Goal: Navigation & Orientation: Find specific page/section

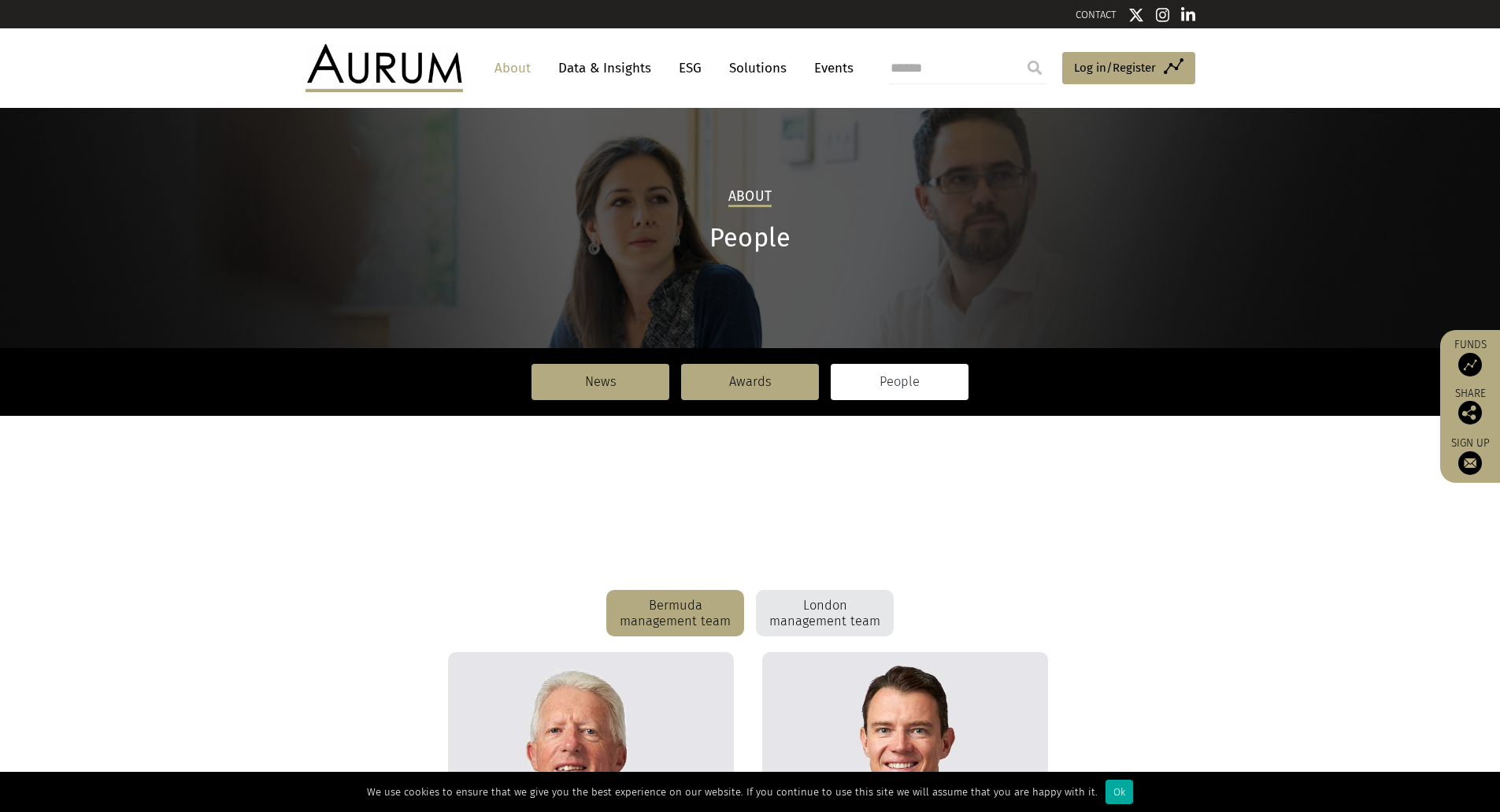
click at [367, 63] on img at bounding box center [384, 68] width 158 height 48
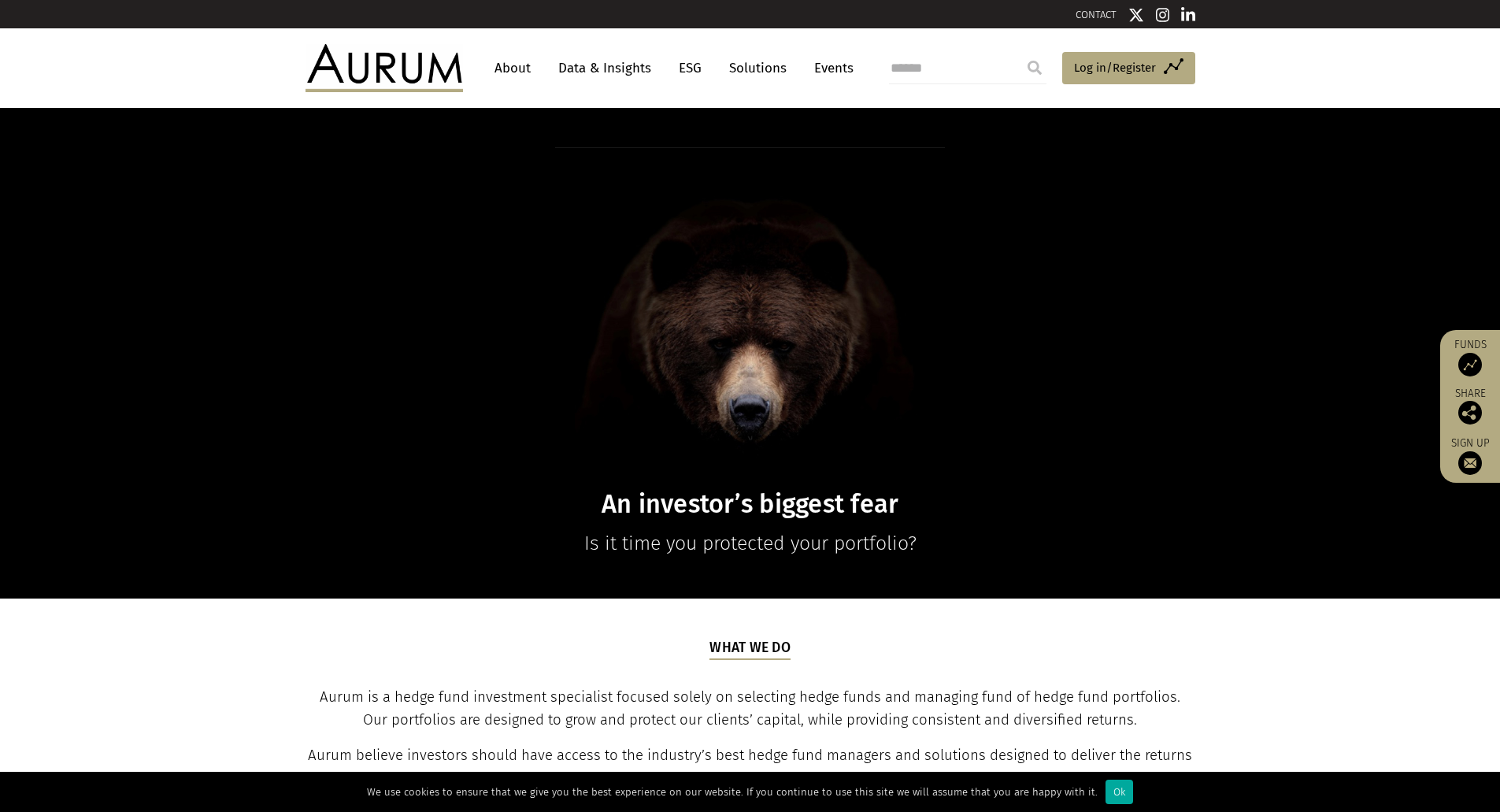
click at [527, 71] on link "About" at bounding box center [512, 68] width 52 height 29
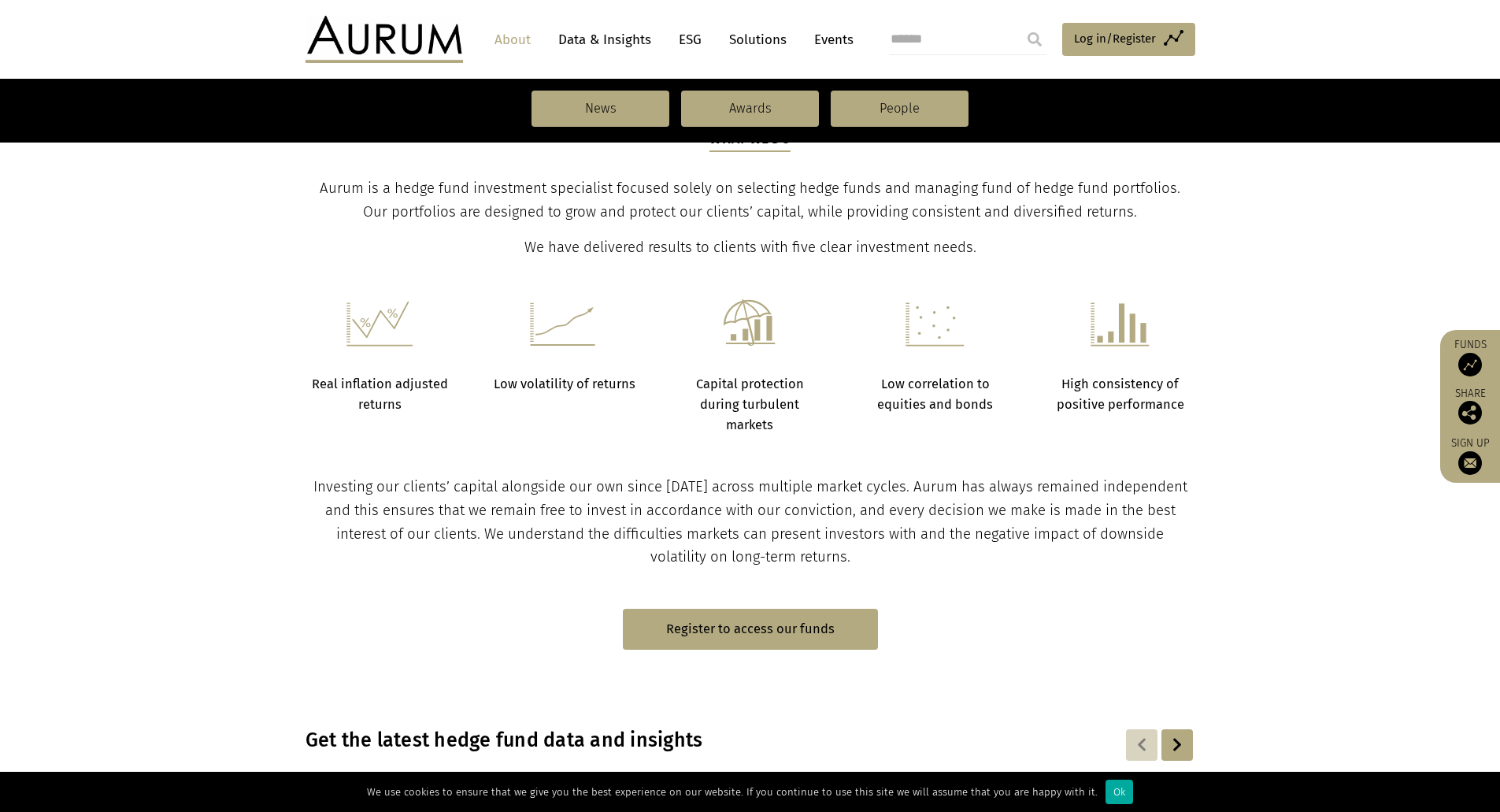
scroll to position [709, 0]
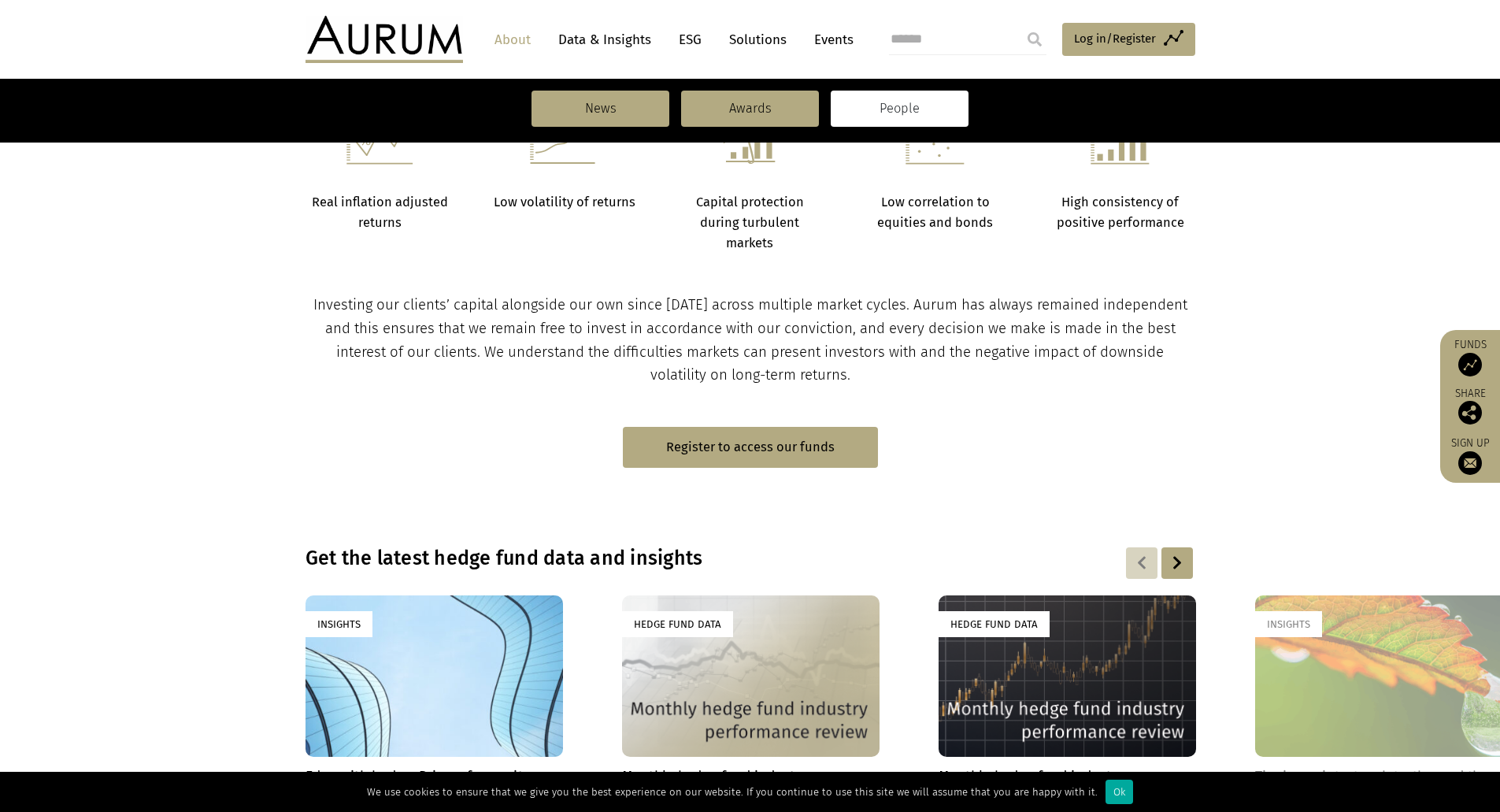
click at [879, 109] on link "People" at bounding box center [899, 108] width 138 height 36
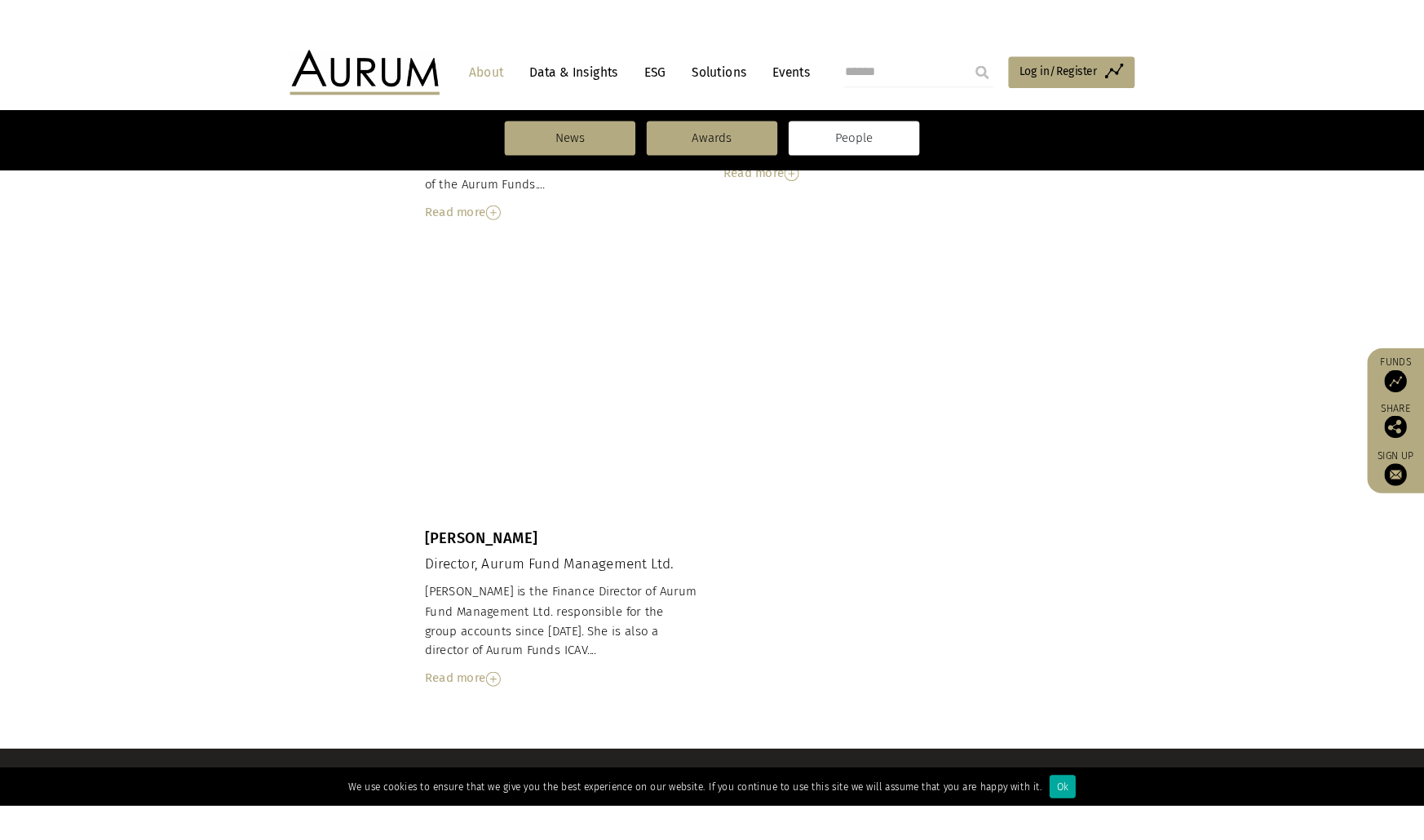
scroll to position [1683, 0]
